Goal: Task Accomplishment & Management: Manage account settings

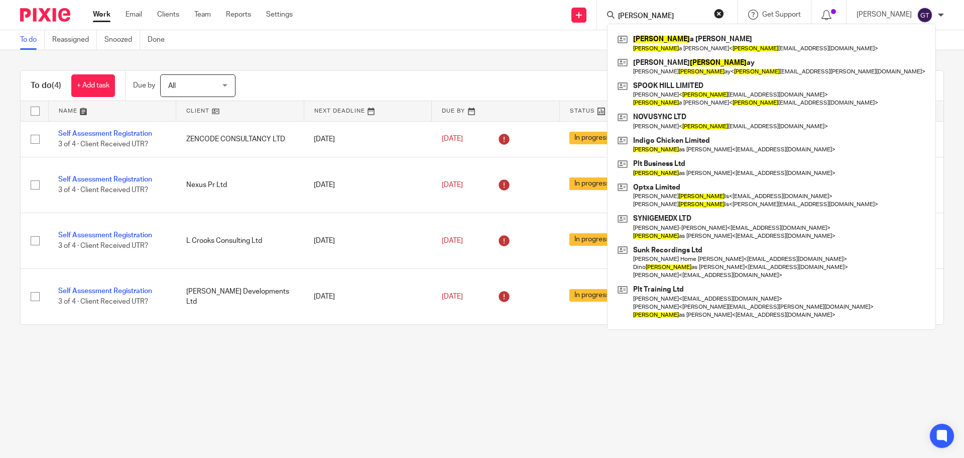
type input "nicola"
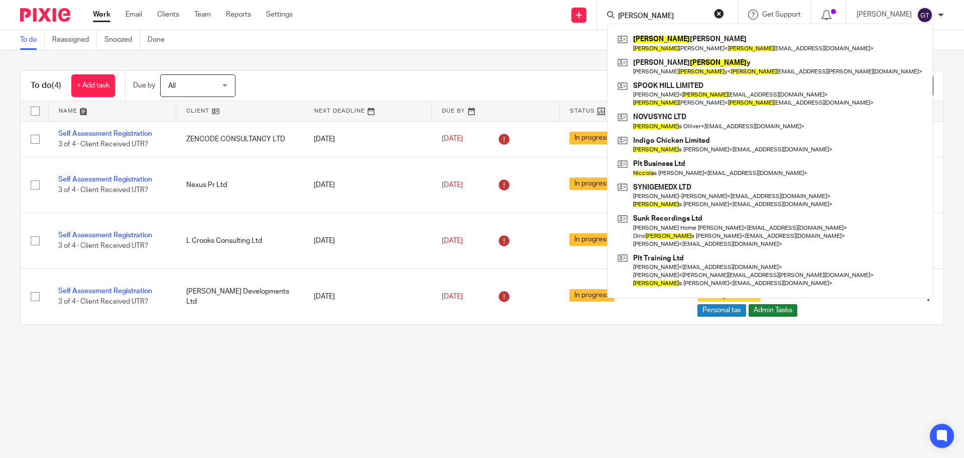
drag, startPoint x: 666, startPoint y: 15, endPoint x: 603, endPoint y: 11, distance: 62.9
click at [603, 12] on div "Send new email Create task Add client Request signature nicola Nicola Christoph…" at bounding box center [636, 15] width 656 height 30
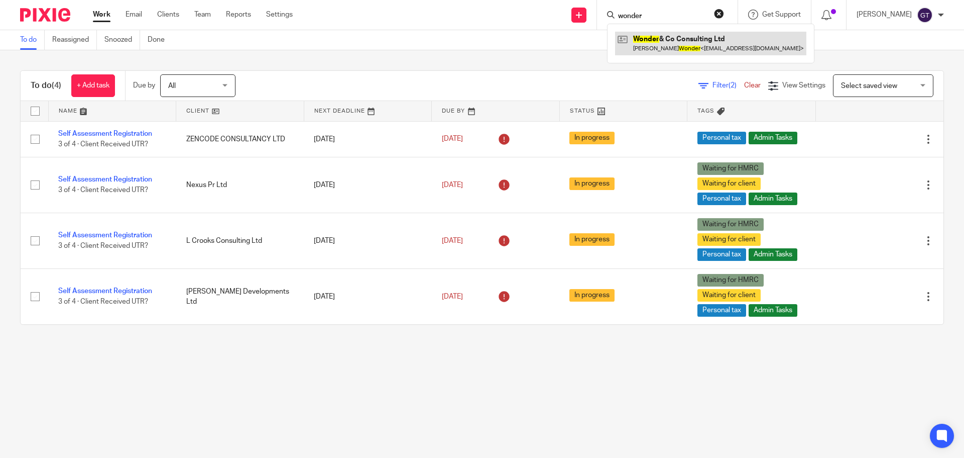
type input "wonder"
click at [659, 46] on link at bounding box center [710, 43] width 191 height 23
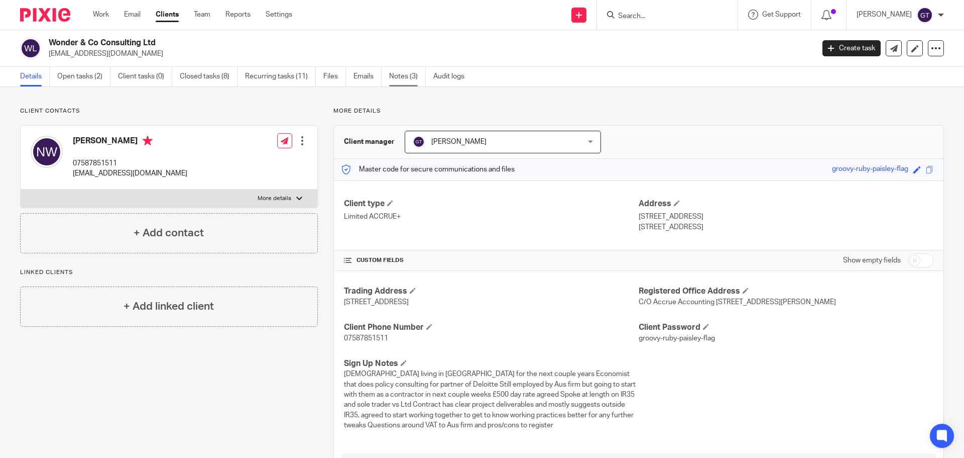
click at [395, 82] on link "Notes (3)" at bounding box center [407, 77] width 37 height 20
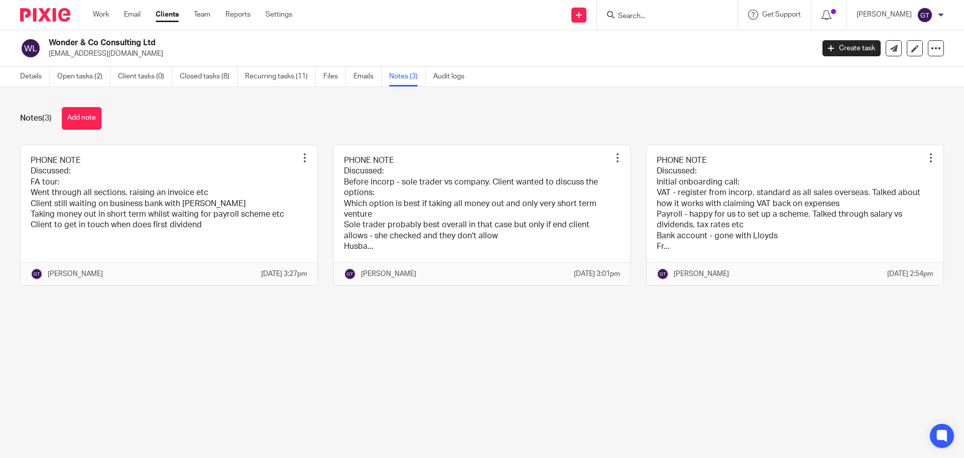
click at [79, 114] on button "Add note" at bounding box center [82, 118] width 40 height 23
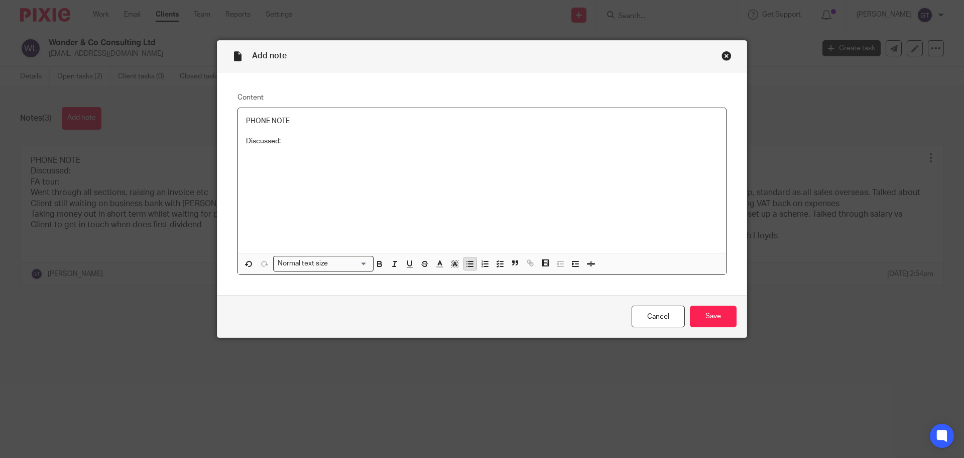
click at [466, 262] on icon "button" at bounding box center [470, 263] width 9 height 9
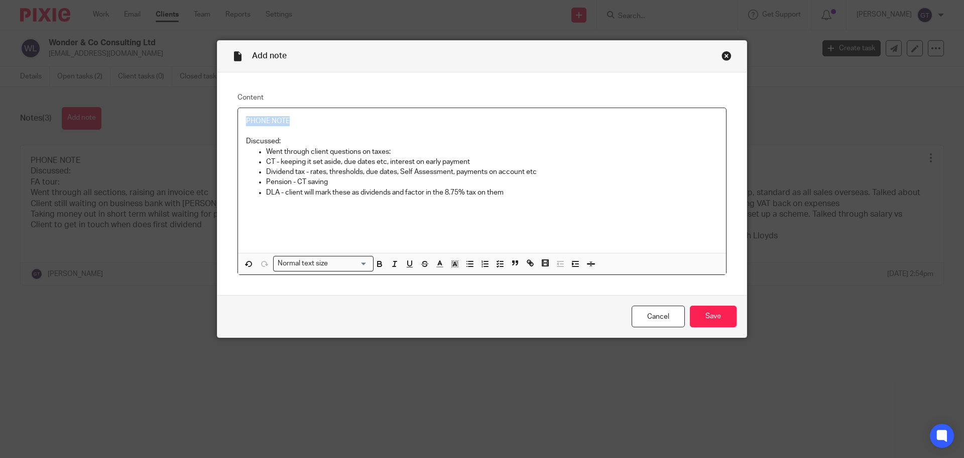
drag, startPoint x: 292, startPoint y: 113, endPoint x: 97, endPoint y: 105, distance: 195.0
click at [97, 106] on div "Add note Content PHONE NOTE Discussed: Went through client questions on taxes: …" at bounding box center [482, 229] width 964 height 458
click at [339, 183] on p "Pension - CT saving" at bounding box center [492, 182] width 452 height 10
click at [704, 308] on input "Save" at bounding box center [713, 316] width 47 height 22
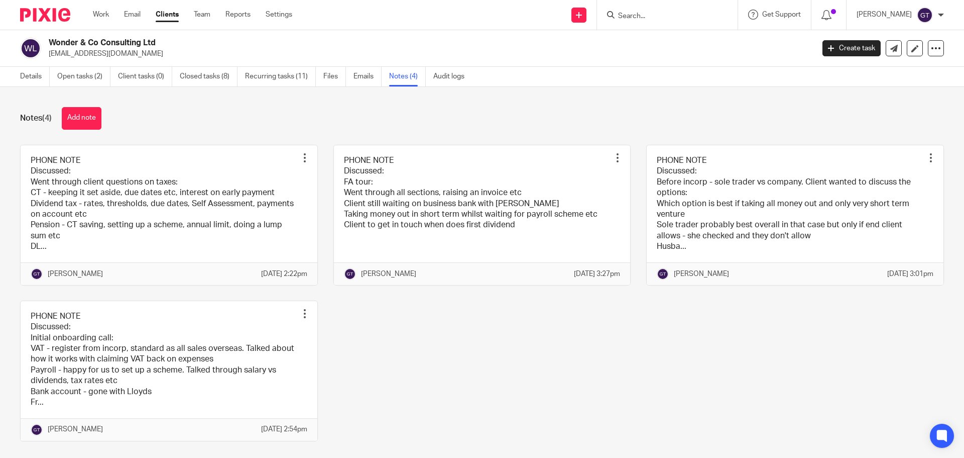
click at [670, 19] on input "Search" at bounding box center [662, 16] width 90 height 9
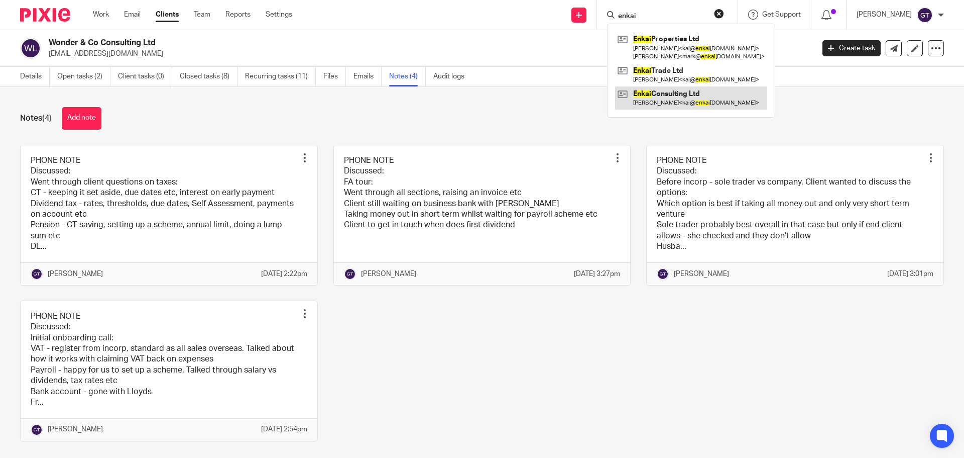
type input "enkai"
click at [676, 95] on link at bounding box center [691, 97] width 152 height 23
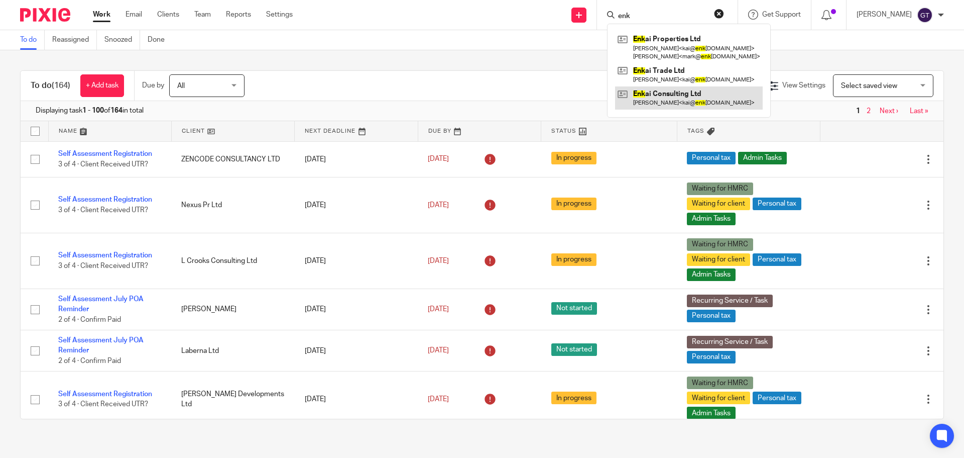
type input "enk"
click at [683, 94] on link at bounding box center [689, 97] width 148 height 23
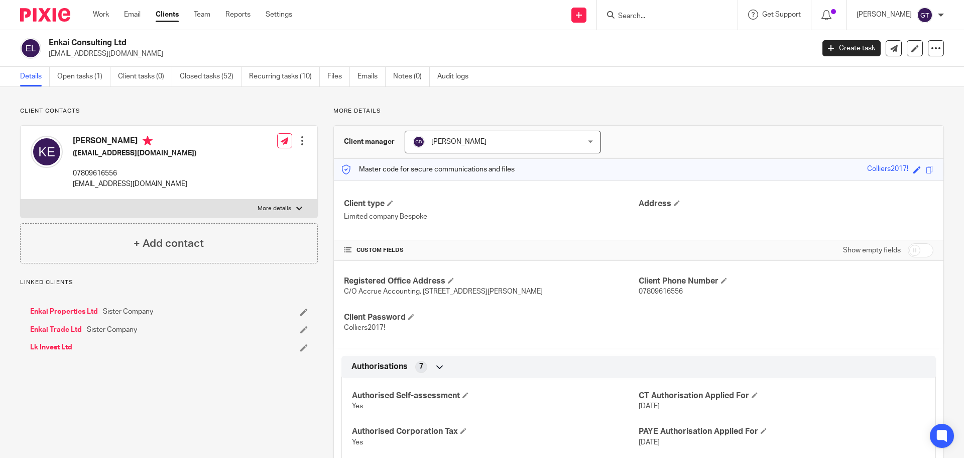
click at [915, 252] on input "checkbox" at bounding box center [921, 250] width 26 height 14
checkbox input "true"
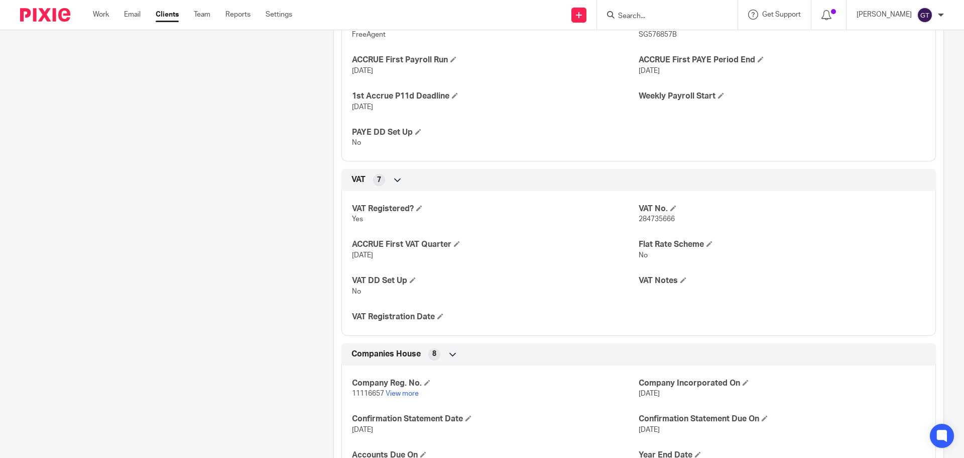
scroll to position [904, 0]
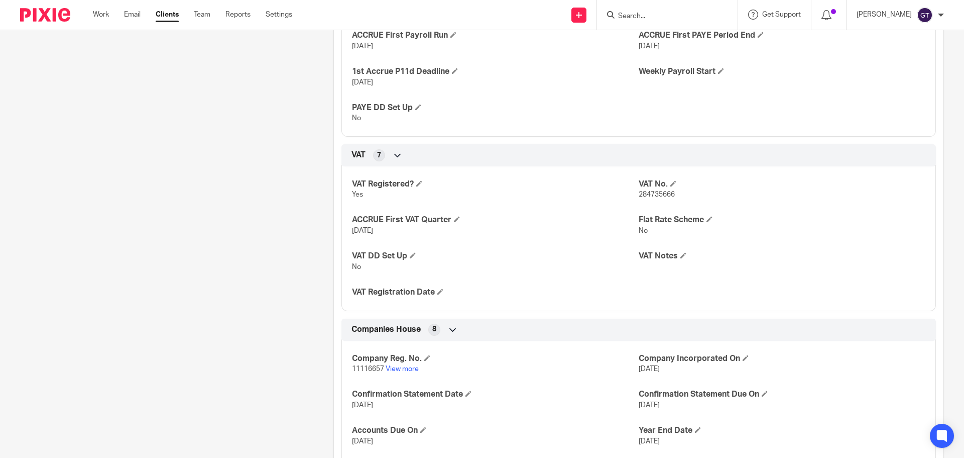
click at [656, 194] on span "284735666" at bounding box center [657, 194] width 36 height 7
copy span "284735666"
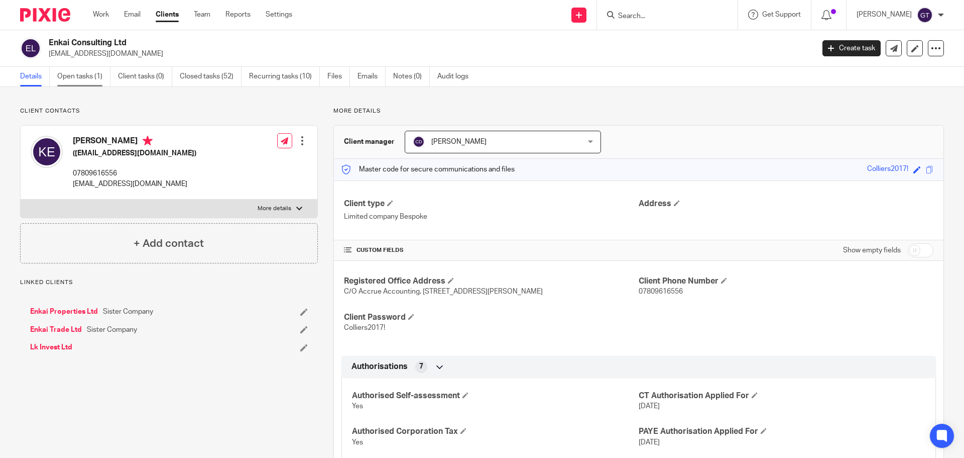
click at [78, 81] on link "Open tasks (1)" at bounding box center [83, 77] width 53 height 20
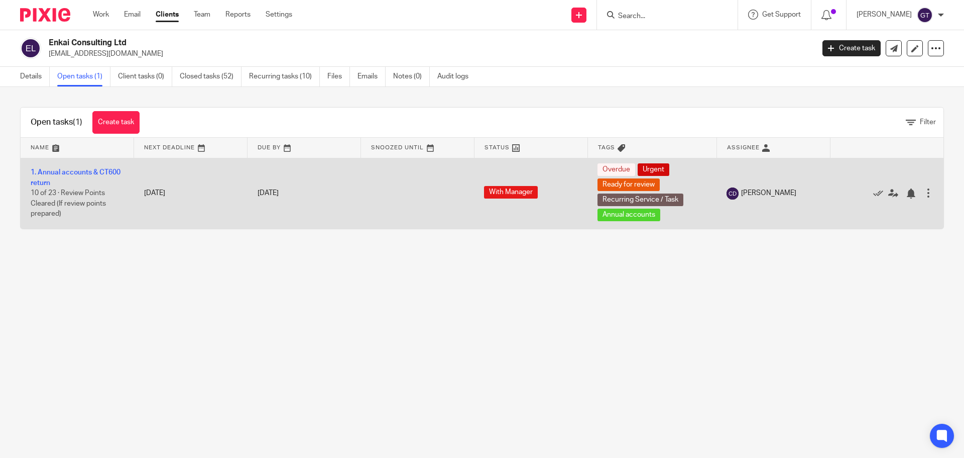
click at [64, 168] on td "1. Annual accounts & CT600 return 10 of 23 · Review Points Cleared (If review p…" at bounding box center [78, 193] width 114 height 71
click at [65, 173] on link "1. Annual accounts & CT600 return" at bounding box center [76, 177] width 90 height 17
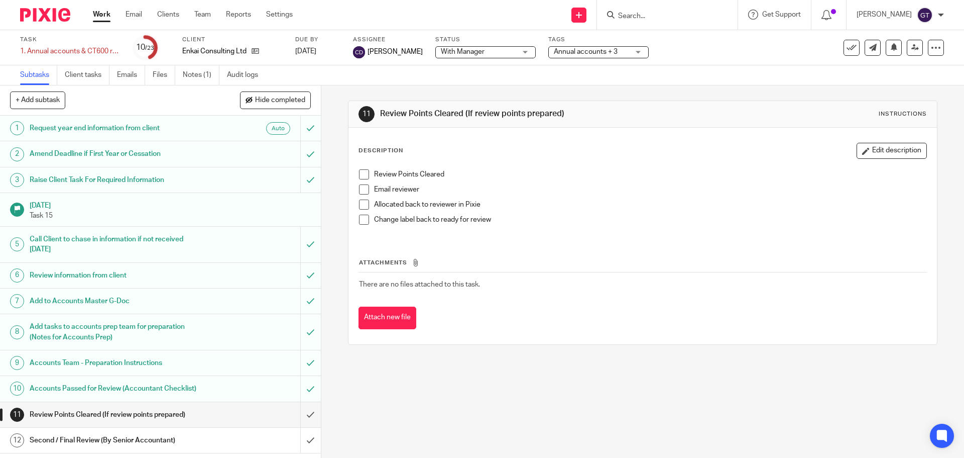
click at [471, 52] on span "With Manager" at bounding box center [478, 52] width 75 height 11
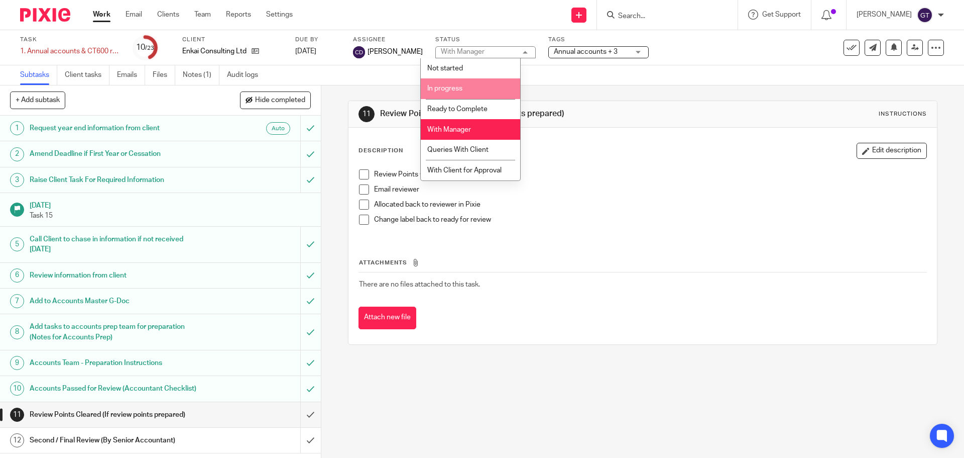
click at [467, 90] on li "In progress" at bounding box center [470, 88] width 99 height 21
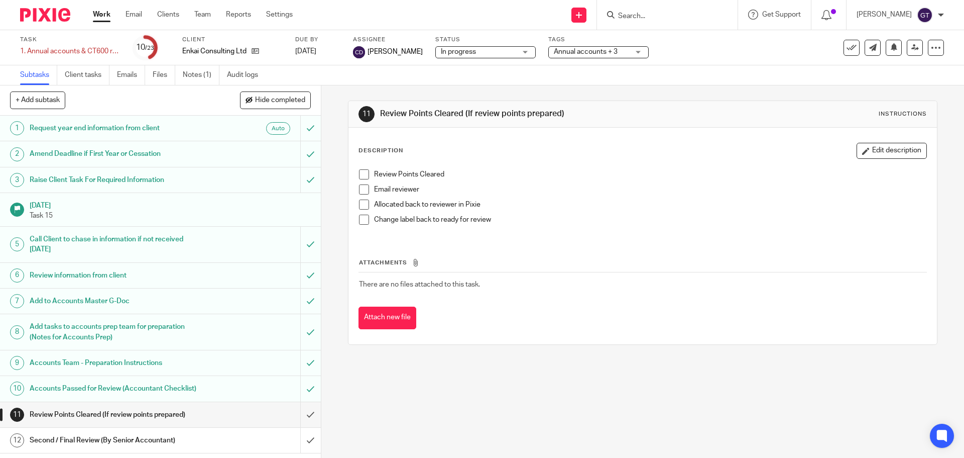
click at [571, 54] on span "Annual accounts + 3" at bounding box center [586, 51] width 64 height 7
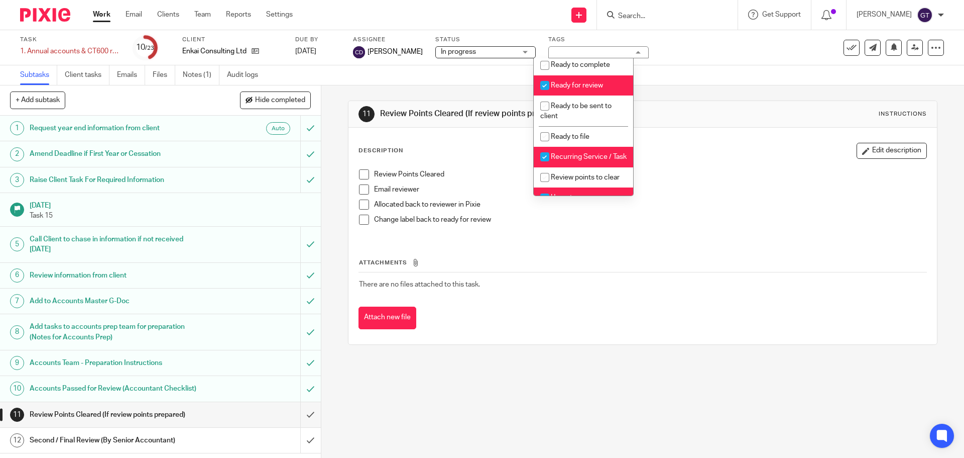
scroll to position [400, 0]
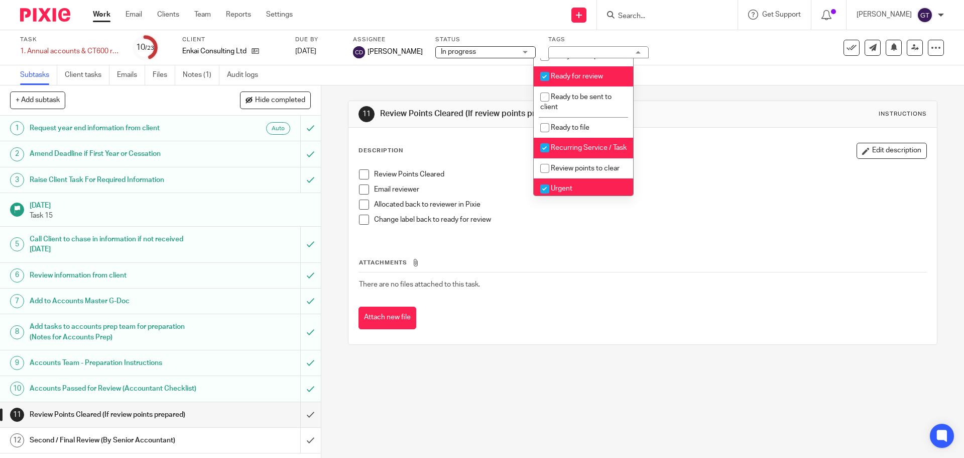
click at [585, 87] on li "Ready for review" at bounding box center [583, 76] width 99 height 21
checkbox input "false"
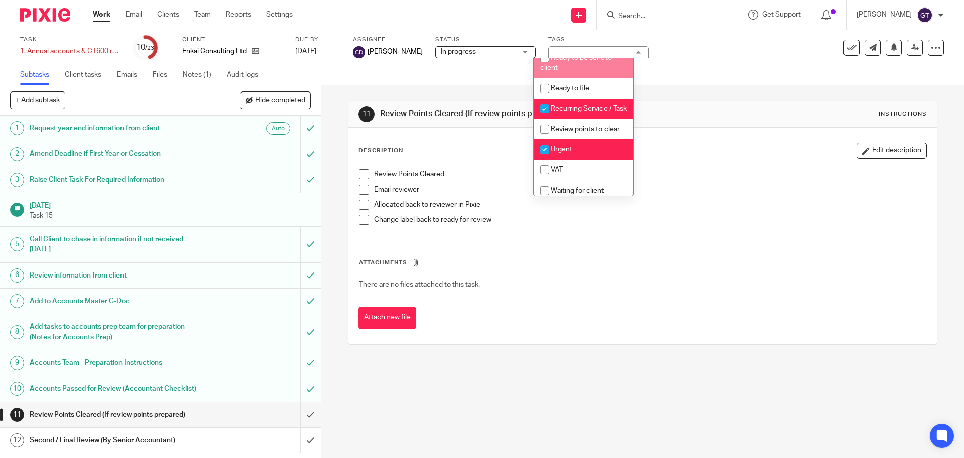
scroll to position [448, 0]
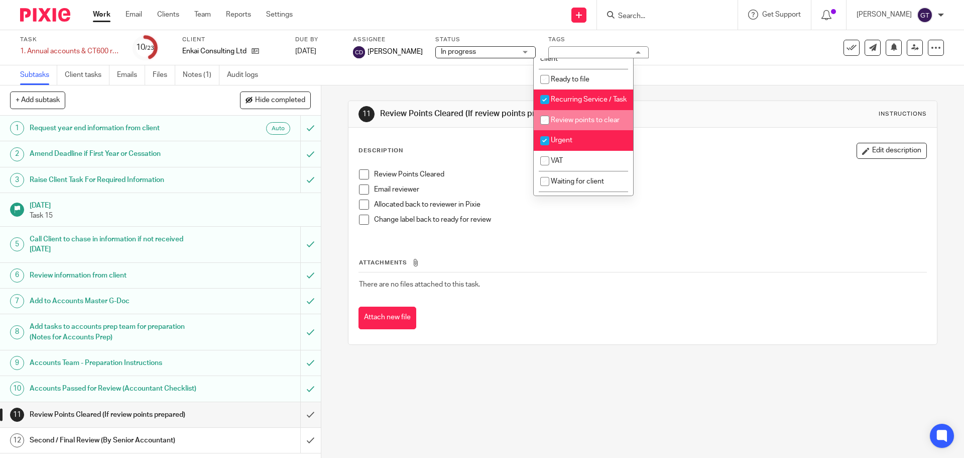
click at [580, 124] on span "Review points to clear" at bounding box center [585, 120] width 69 height 7
checkbox input "true"
click at [470, 77] on div "Subtasks Client tasks Emails Files Notes (1) Audit logs" at bounding box center [482, 75] width 964 height 20
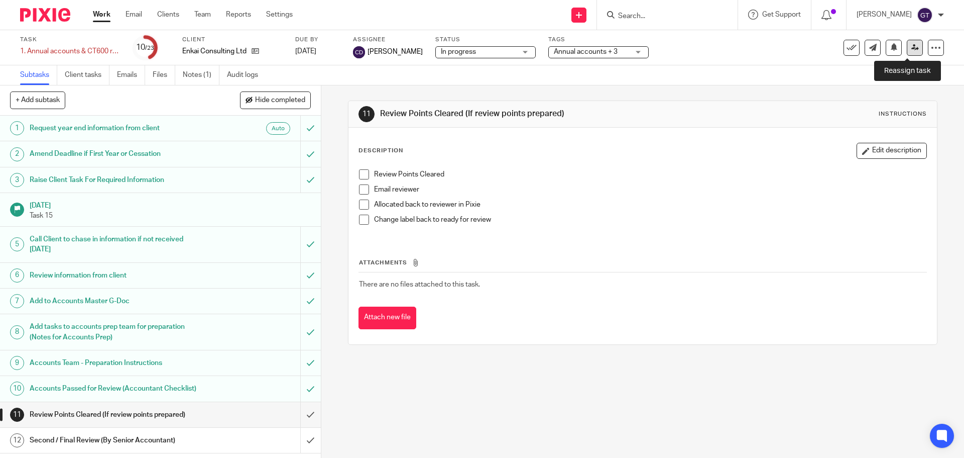
click at [912, 49] on icon at bounding box center [916, 48] width 8 height 8
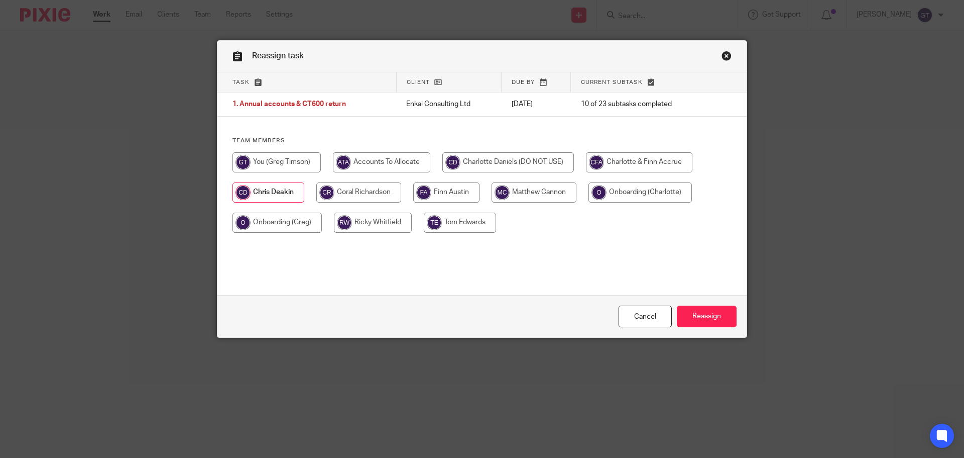
click at [529, 190] on input "radio" at bounding box center [534, 192] width 85 height 20
radio input "true"
click at [714, 322] on input "Reassign" at bounding box center [707, 316] width 60 height 22
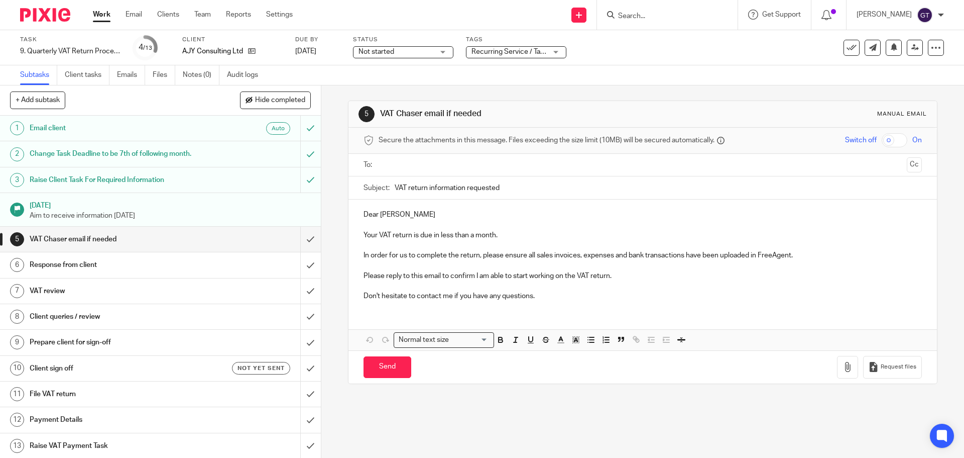
click at [420, 48] on span "Not started" at bounding box center [396, 52] width 75 height 11
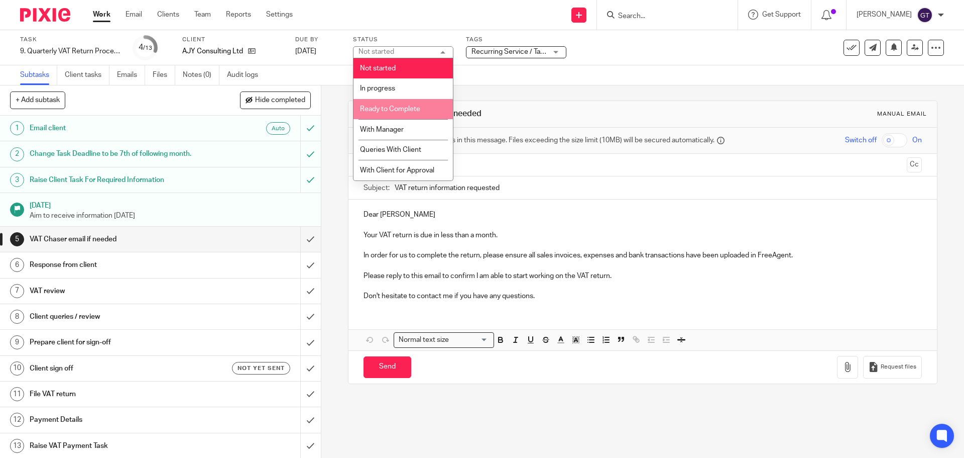
click at [408, 104] on li "Ready to Complete" at bounding box center [403, 109] width 99 height 21
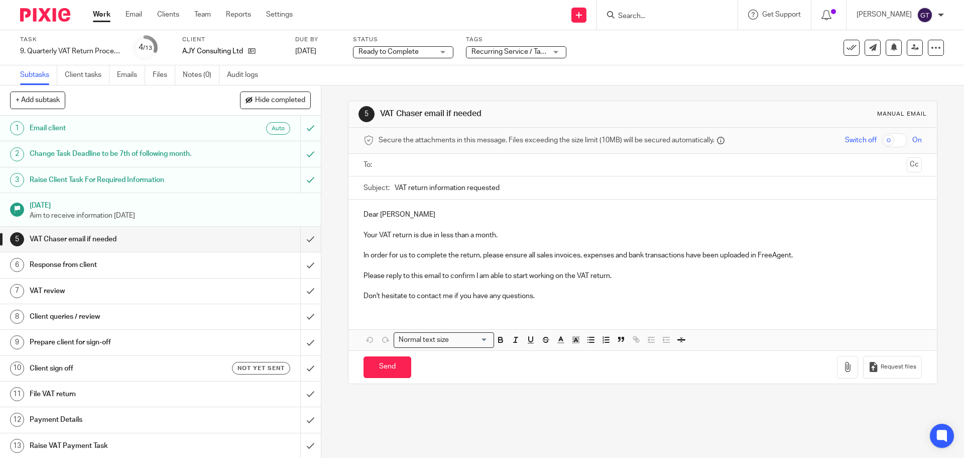
click at [507, 57] on div "Recurring Service / Task + 1" at bounding box center [516, 52] width 100 height 12
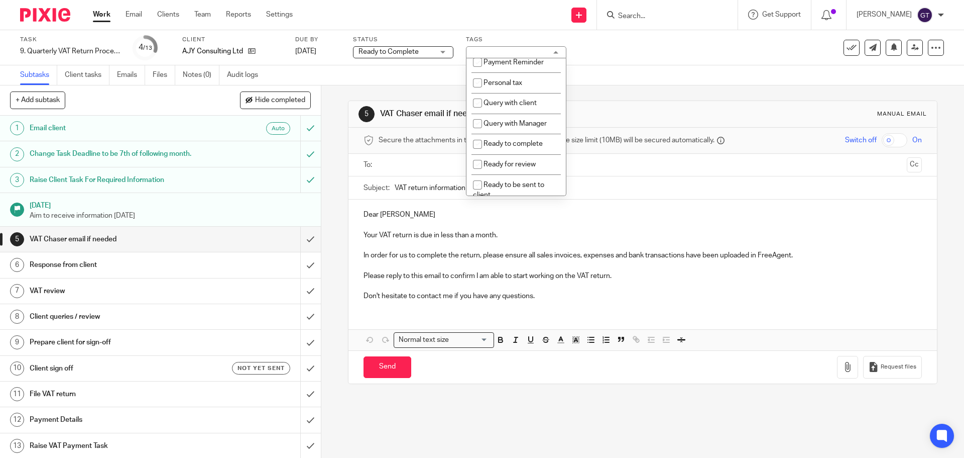
scroll to position [316, 0]
click at [528, 143] on span "Ready to complete" at bounding box center [513, 139] width 59 height 7
checkbox input "true"
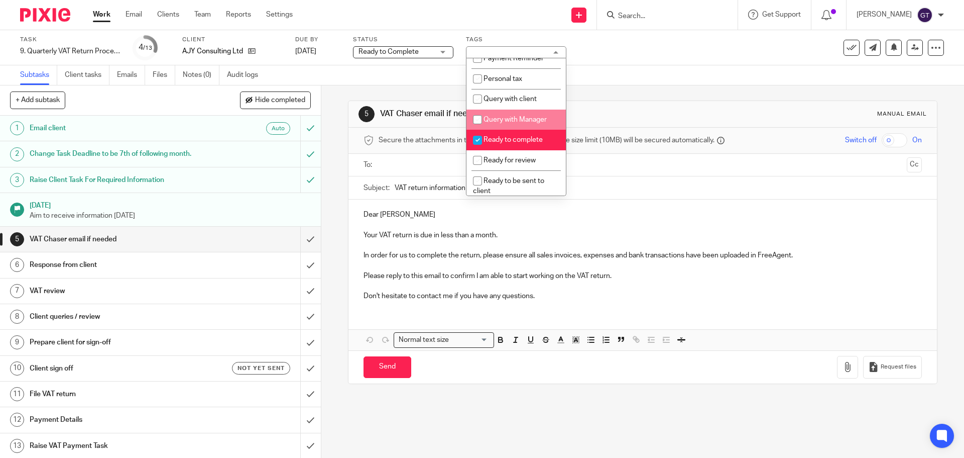
click at [422, 87] on div "5 VAT Chaser email if needed Manual email Secure the attachments in this messag…" at bounding box center [642, 241] width 589 height 313
